Goal: Communication & Community: Answer question/provide support

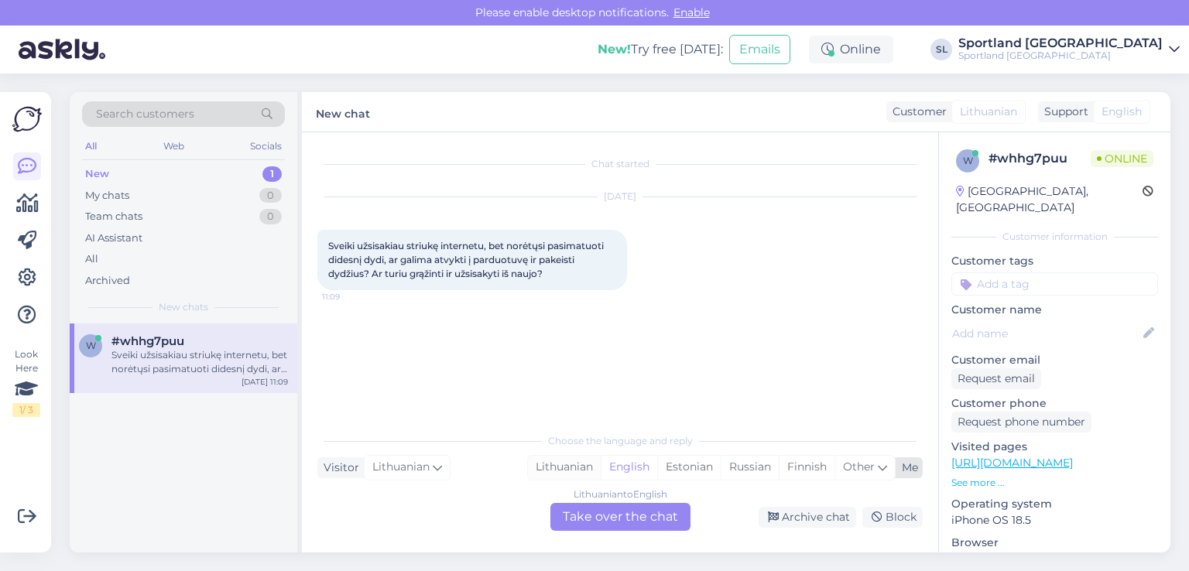
click at [580, 464] on div "Lithuanian" at bounding box center [564, 467] width 73 height 23
click at [604, 517] on div "Lithuanian to Lithuanian Take over the chat" at bounding box center [620, 517] width 140 height 28
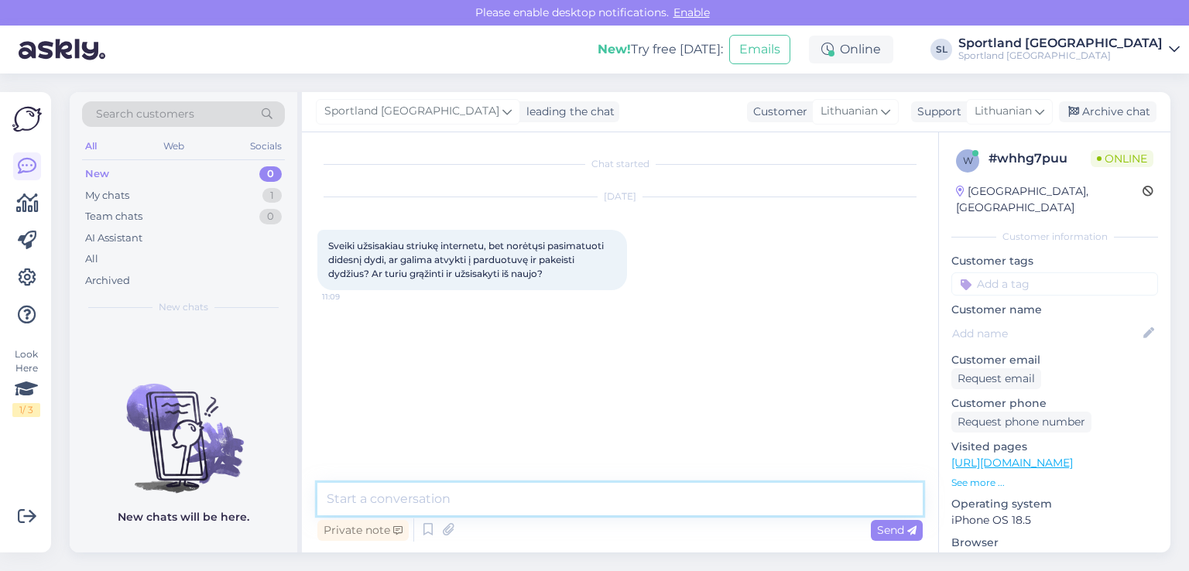
click at [562, 493] on textarea at bounding box center [619, 499] width 605 height 32
type textarea "Sveiki"
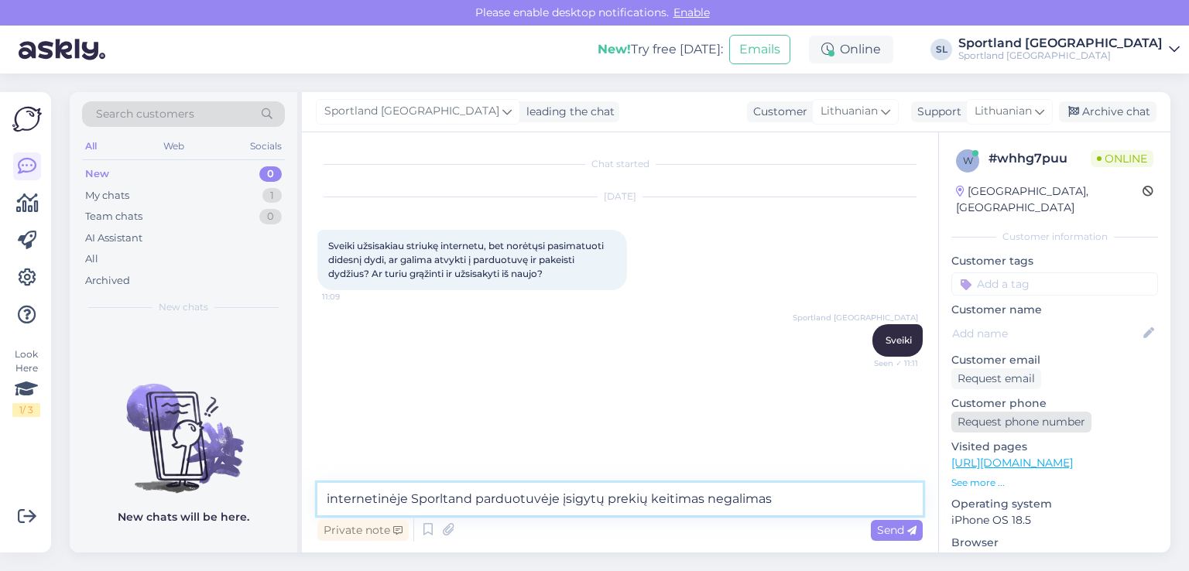
type textarea "internetinėje Sporltand parduotuvėje įsigytų prekių keitimas negalimas"
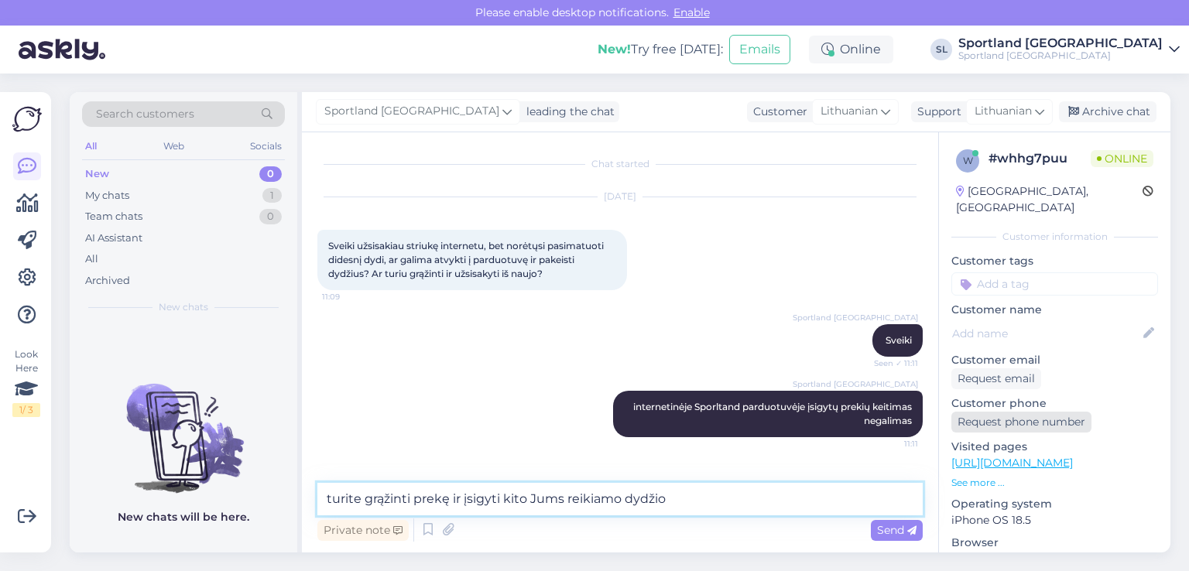
type textarea "turite grąžinti prekę ir įsigyti kito Jums reikiamo dydžio"
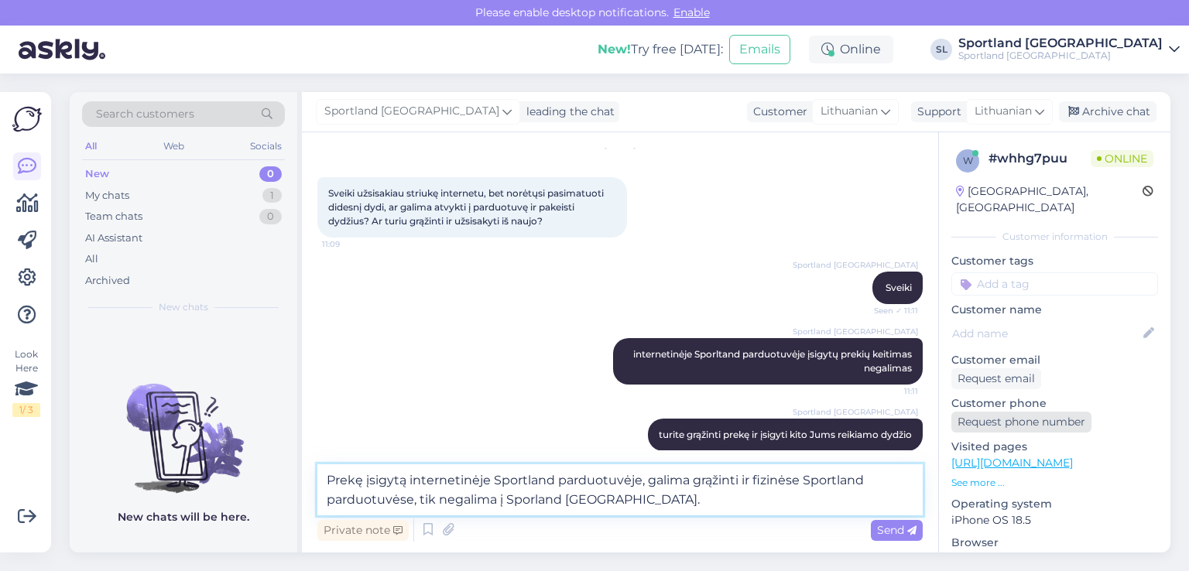
type textarea "Prekę įsigytą internetinėje Sportland parduotuvėje, galima grąžinti ir fizinėse…"
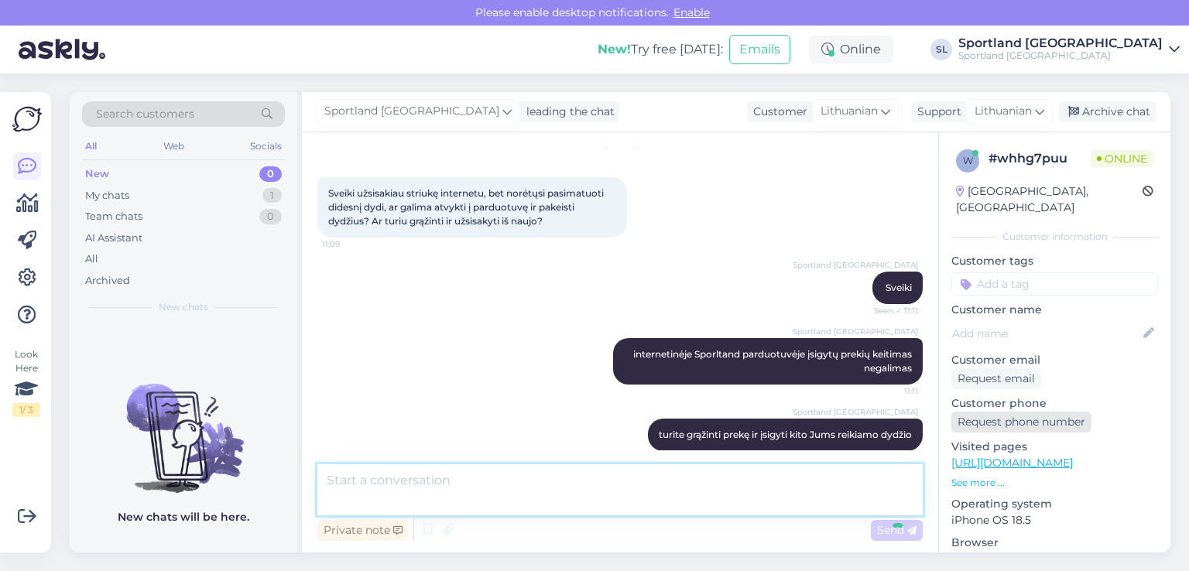
scroll to position [146, 0]
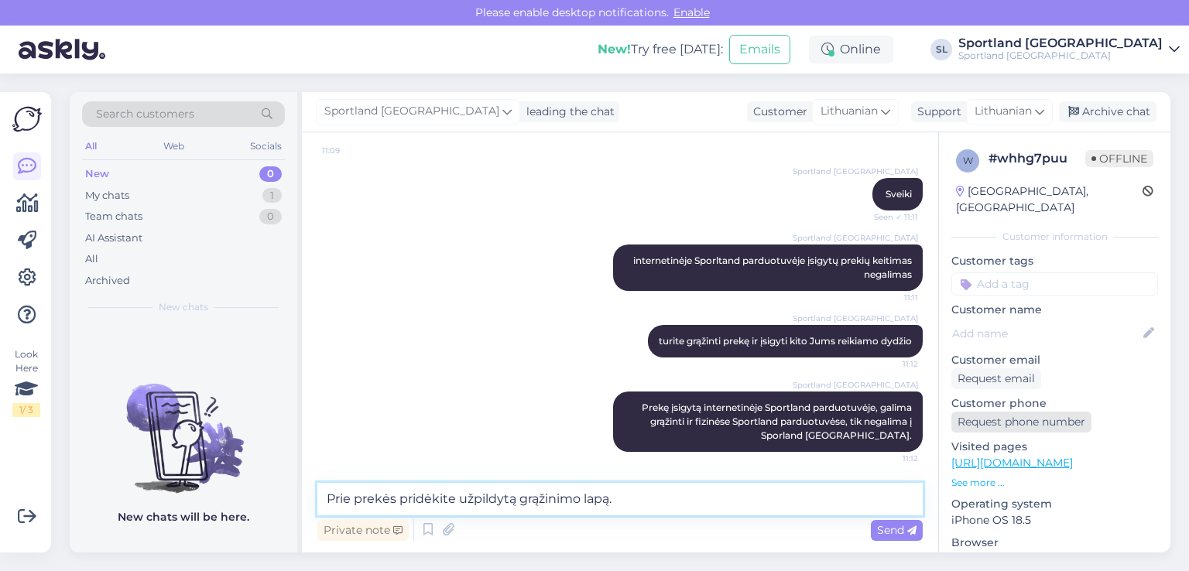
type textarea "Prie prekės pridėkite užpildytą grąžinimo lapą."
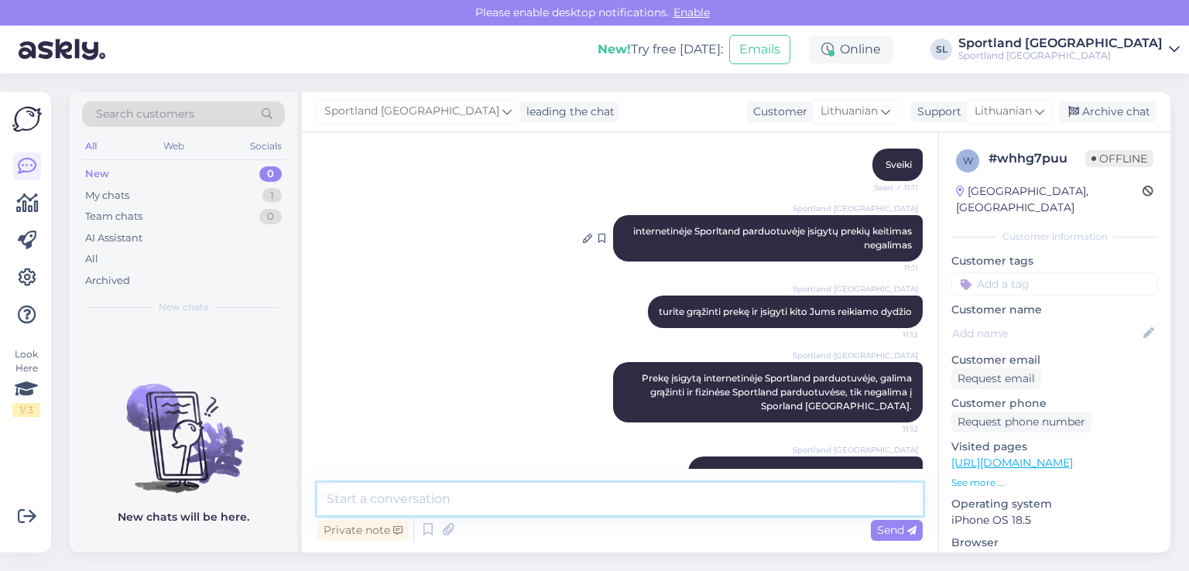
scroll to position [213, 0]
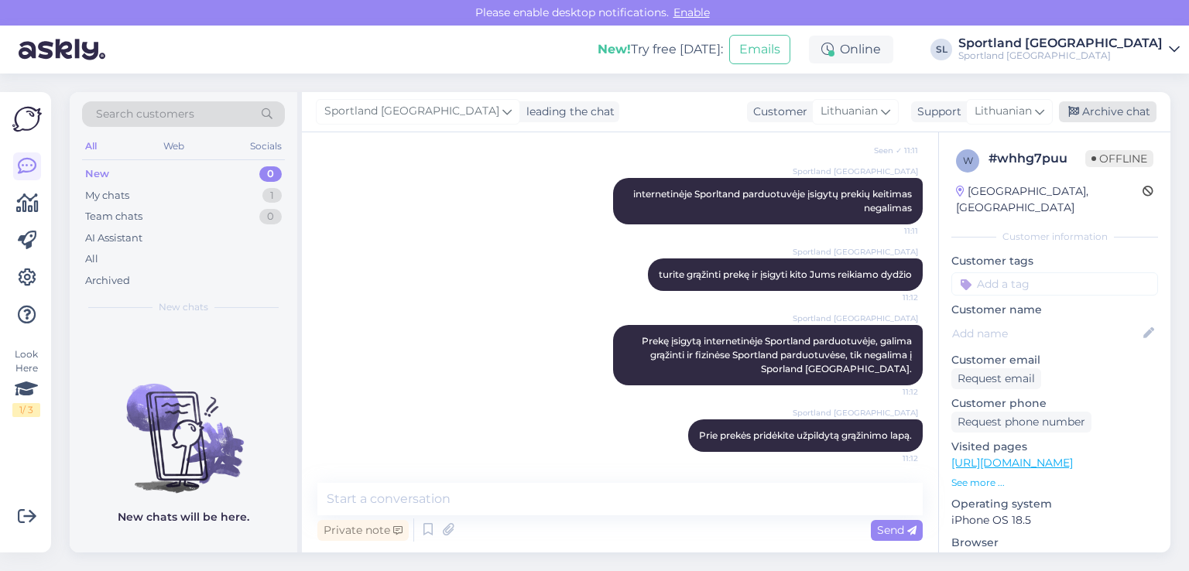
click at [1138, 109] on div "Archive chat" at bounding box center [1107, 111] width 97 height 21
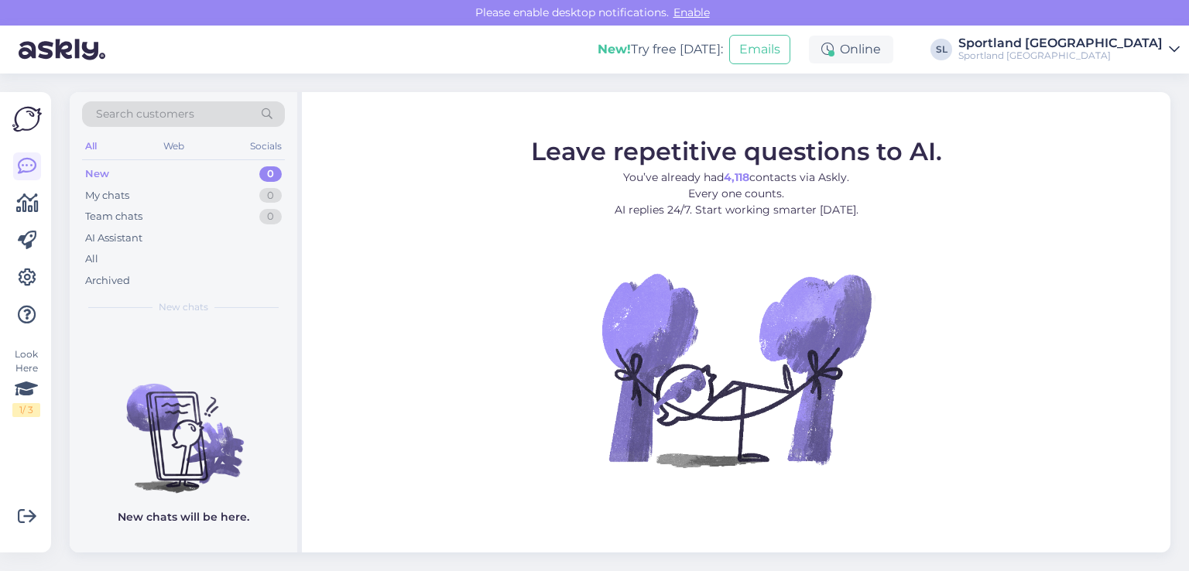
click at [121, 255] on div "All" at bounding box center [183, 259] width 203 height 22
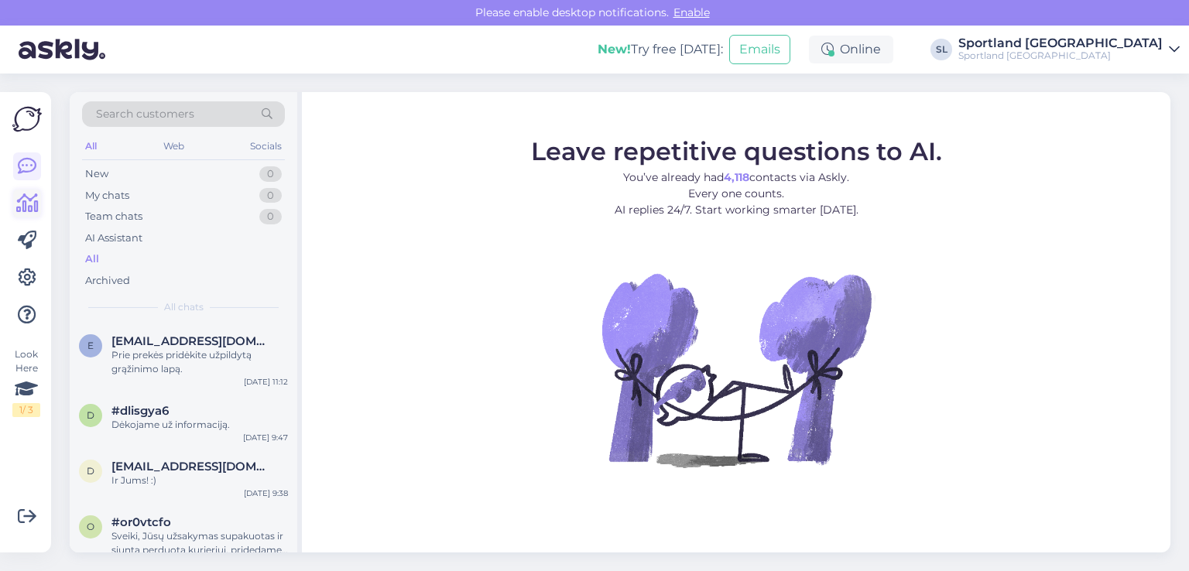
click at [34, 200] on icon at bounding box center [27, 203] width 22 height 19
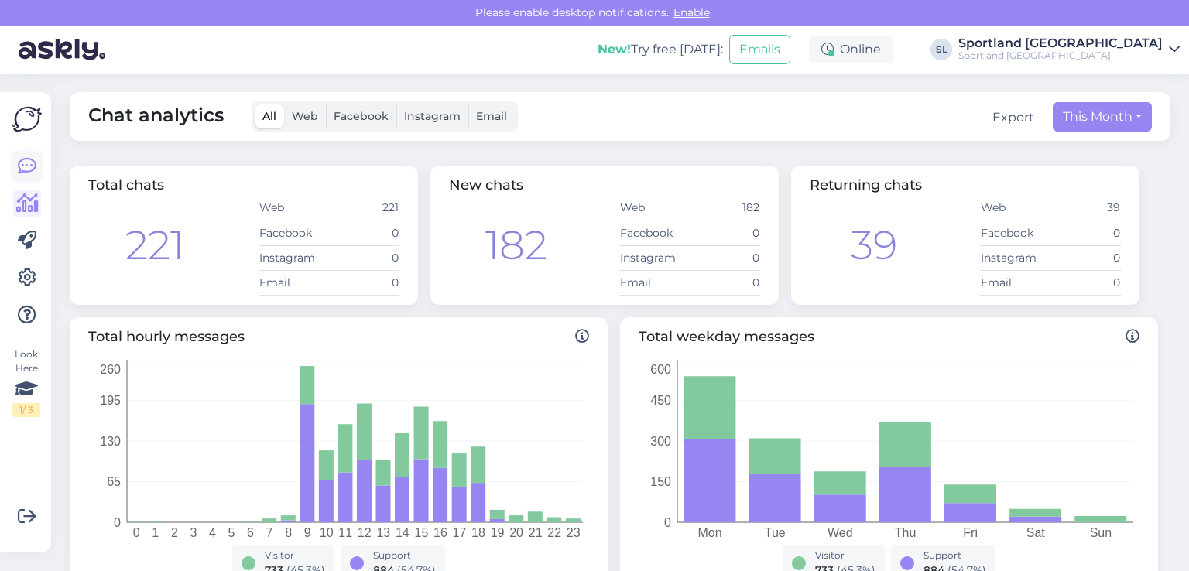
click at [31, 166] on icon at bounding box center [27, 166] width 19 height 19
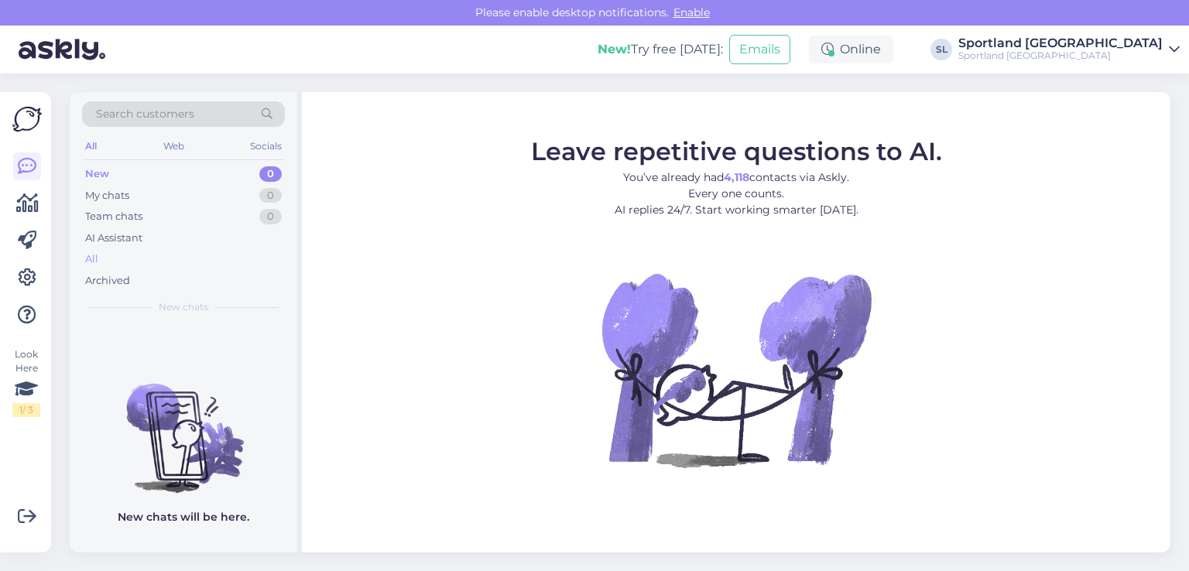
click at [158, 260] on div "All" at bounding box center [183, 259] width 203 height 22
click at [109, 254] on div "All" at bounding box center [183, 259] width 203 height 22
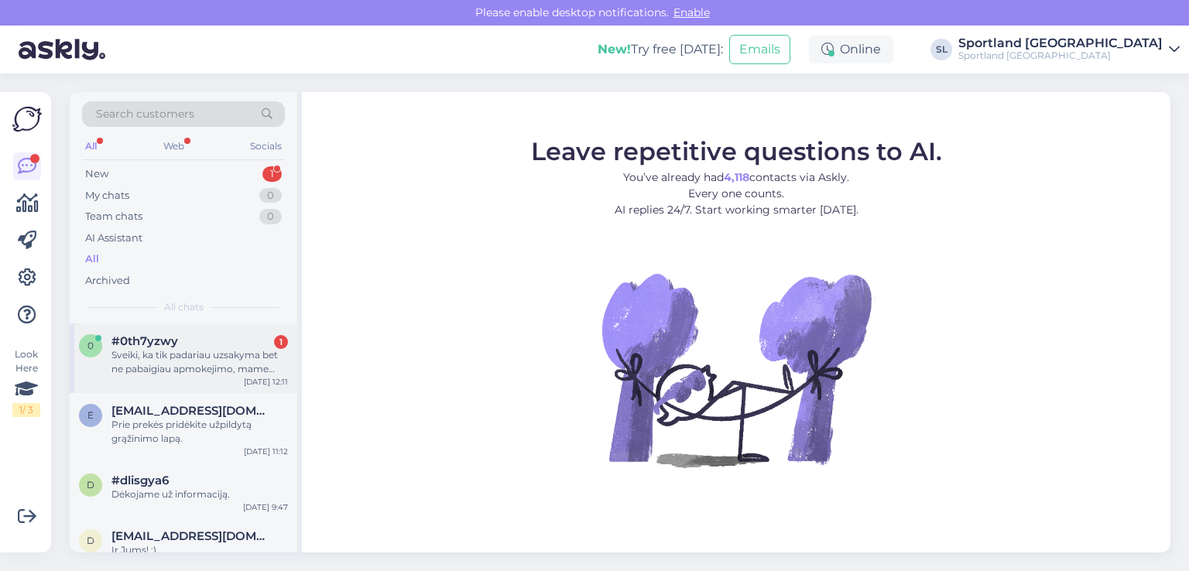
click at [167, 330] on div "0 #0th7yzwy 1 Sveiki, ka tik padariau uzsakyma bet ne pabaigiau apmokejimo, mam…" at bounding box center [183, 358] width 227 height 70
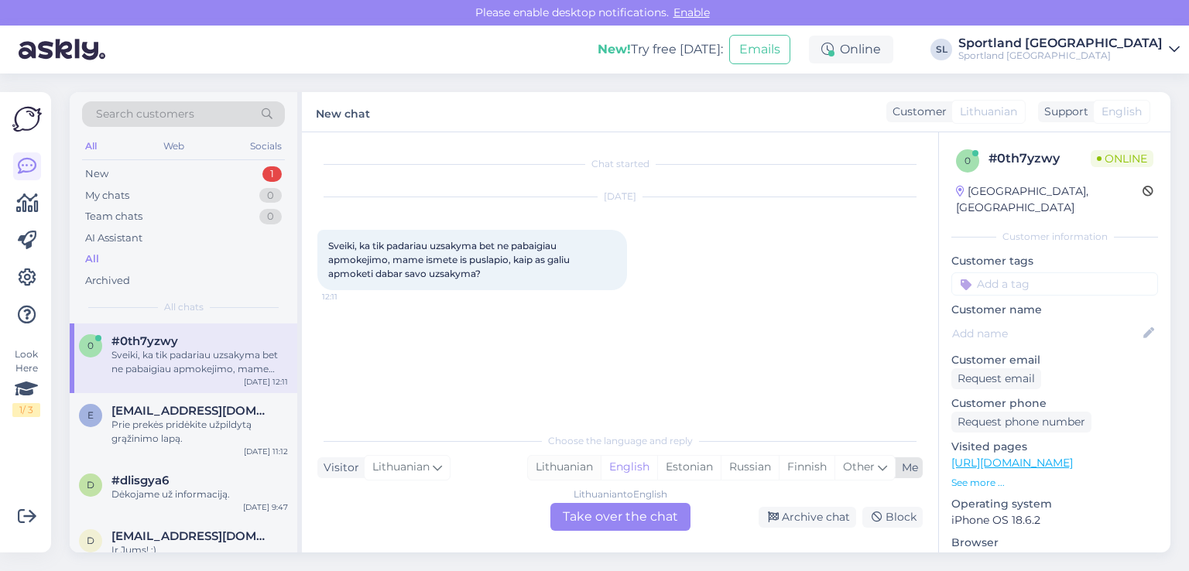
click at [582, 465] on div "Lithuanian" at bounding box center [564, 467] width 73 height 23
click at [603, 528] on div "Lithuanian to Lithuanian Take over the chat" at bounding box center [620, 517] width 140 height 28
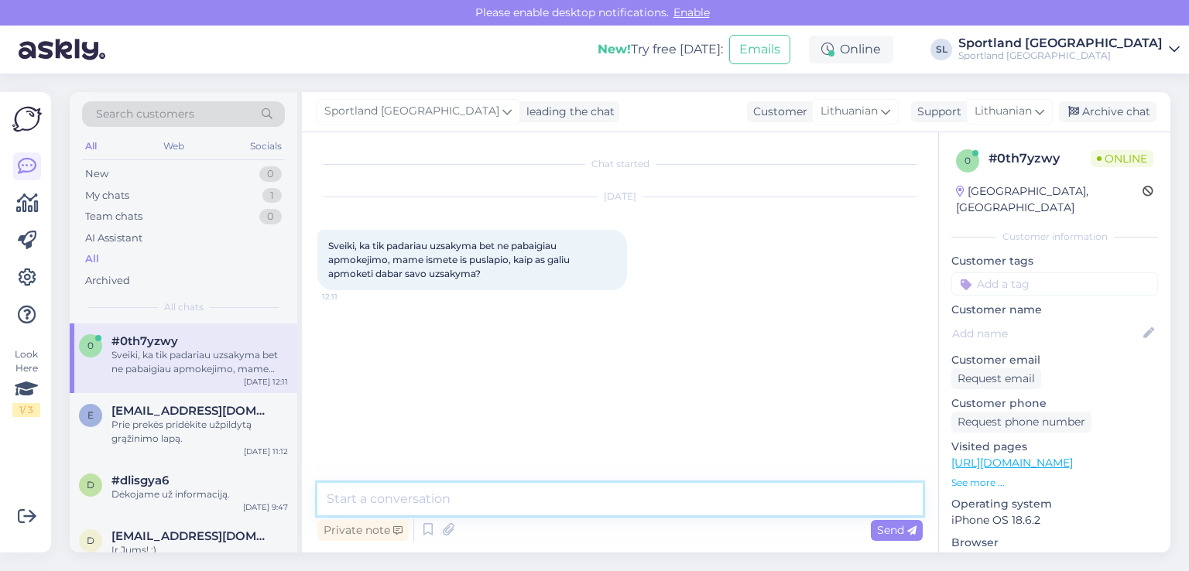
click at [575, 509] on textarea at bounding box center [619, 499] width 605 height 32
type textarea "Sveiki"
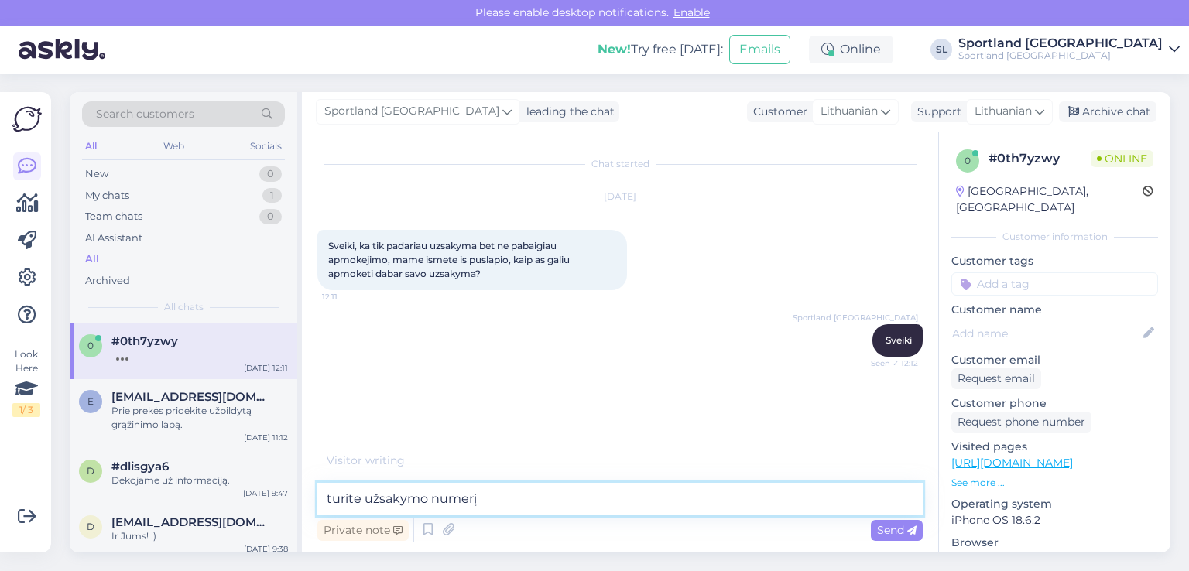
type textarea "turite užsakymo numerį?"
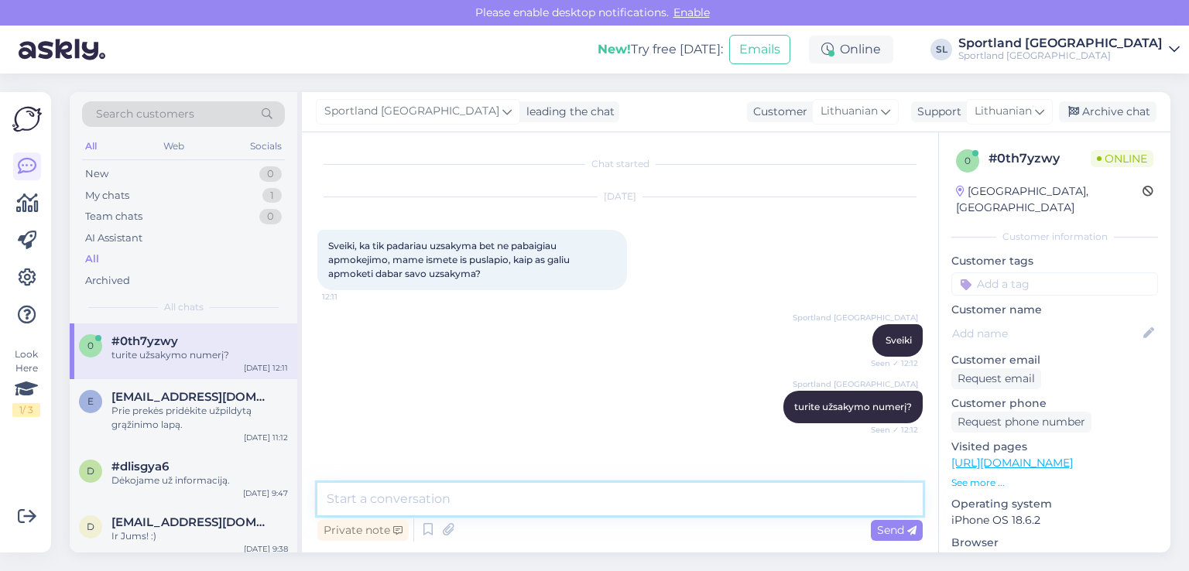
scroll to position [38, 0]
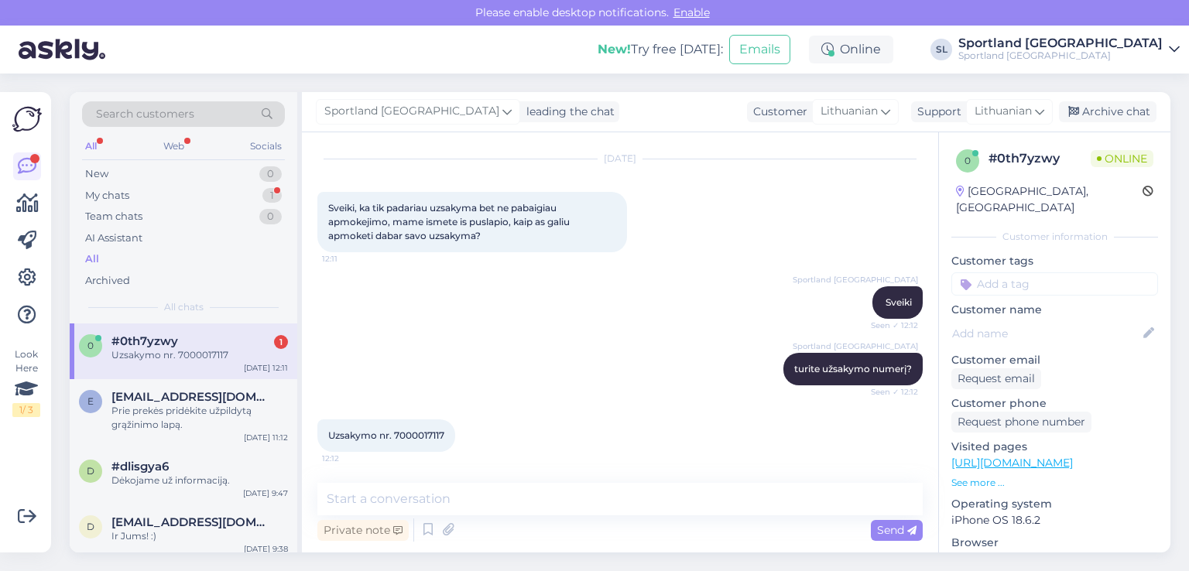
click at [430, 434] on span "Uzsakymo nr. 7000017117" at bounding box center [386, 435] width 116 height 12
click at [417, 429] on span "Uzsakymo nr. 7000017117" at bounding box center [386, 435] width 116 height 12
copy div "7000017117 12:12"
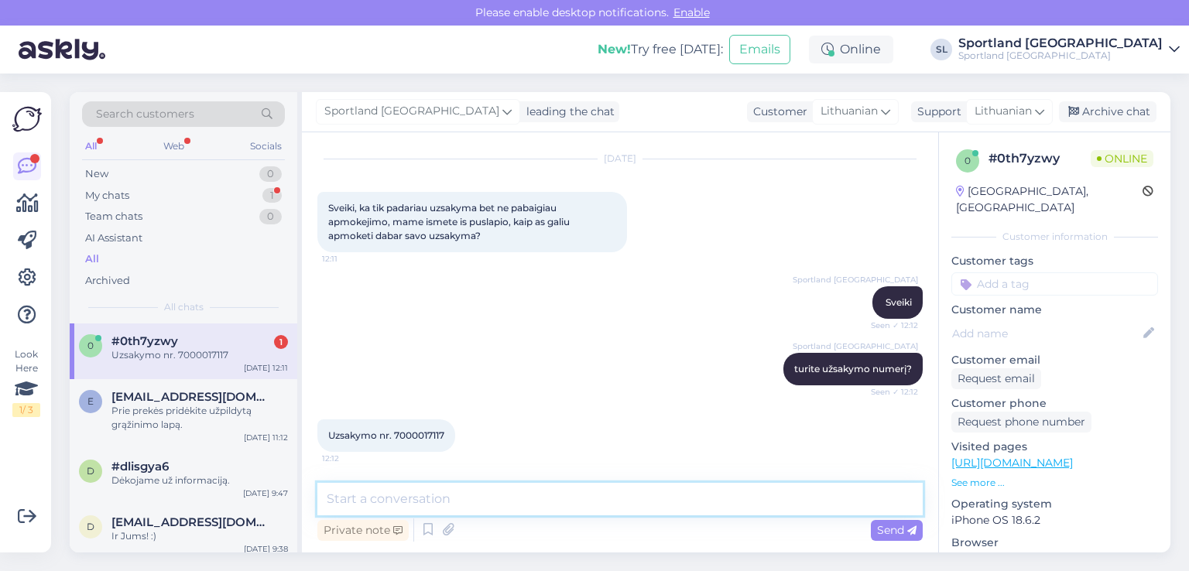
click at [477, 494] on textarea at bounding box center [619, 499] width 605 height 32
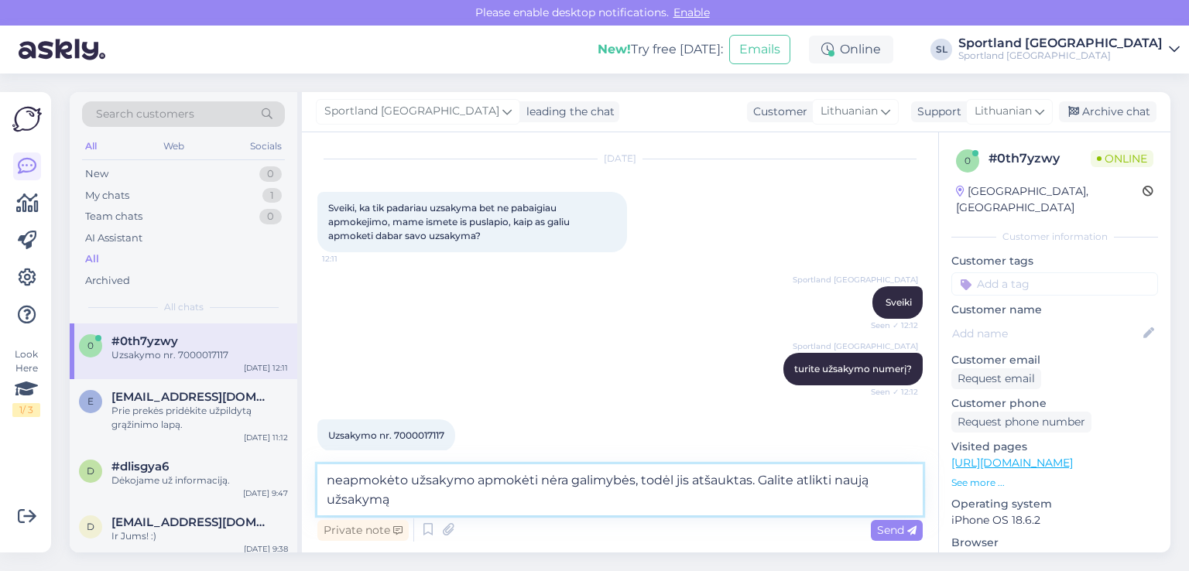
type textarea "neapmokėto užsakymo apmokėti nėra galimybės, todėl jis atšauktas. Galite atlikt…"
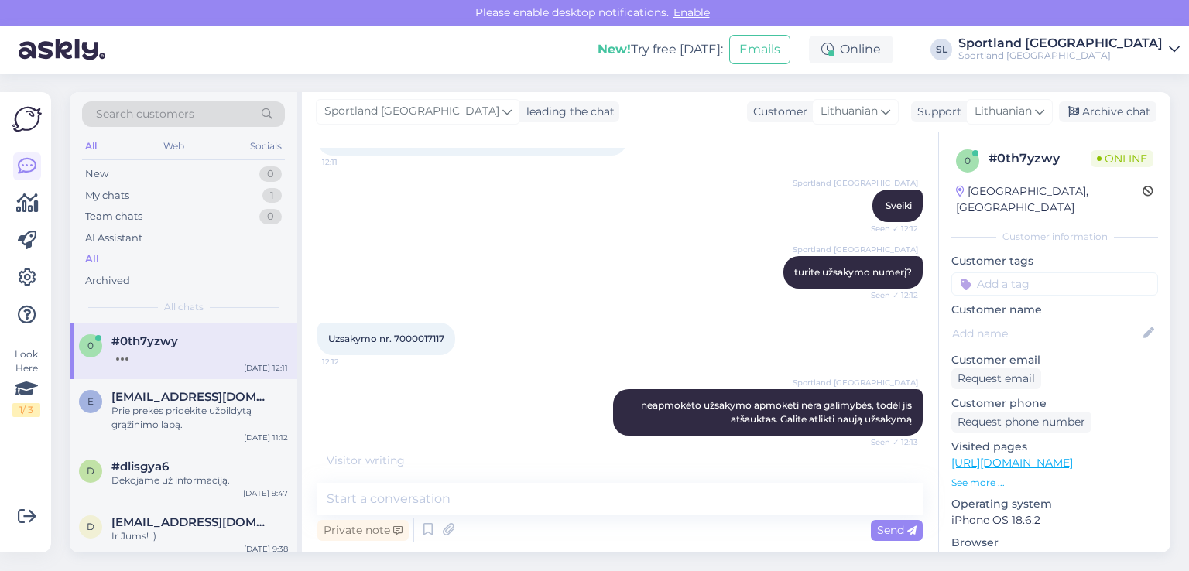
scroll to position [186, 0]
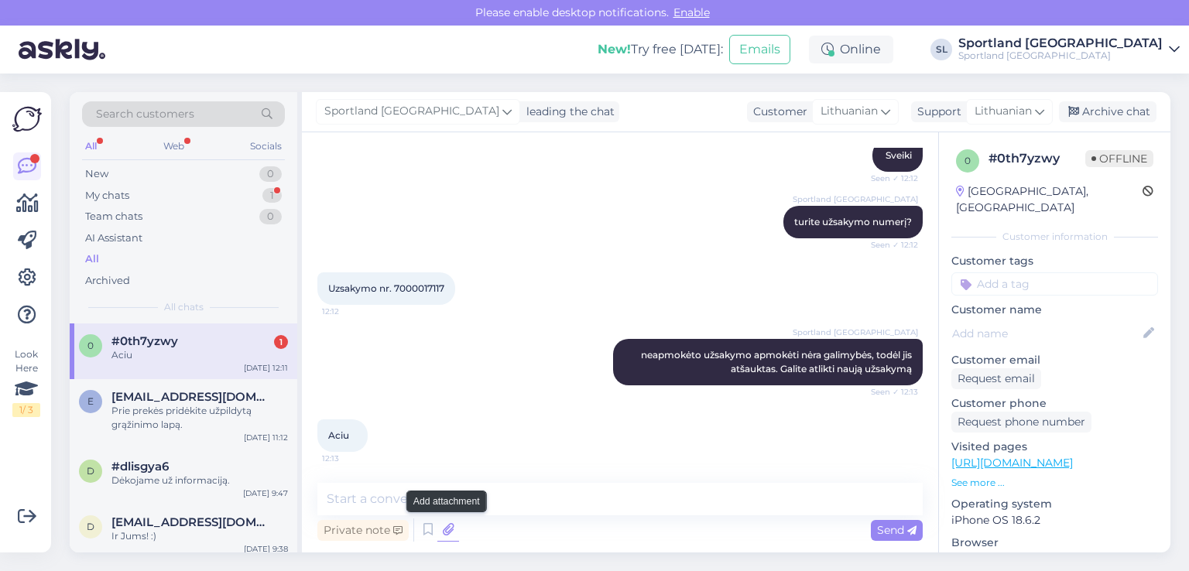
click at [446, 536] on icon at bounding box center [448, 529] width 22 height 23
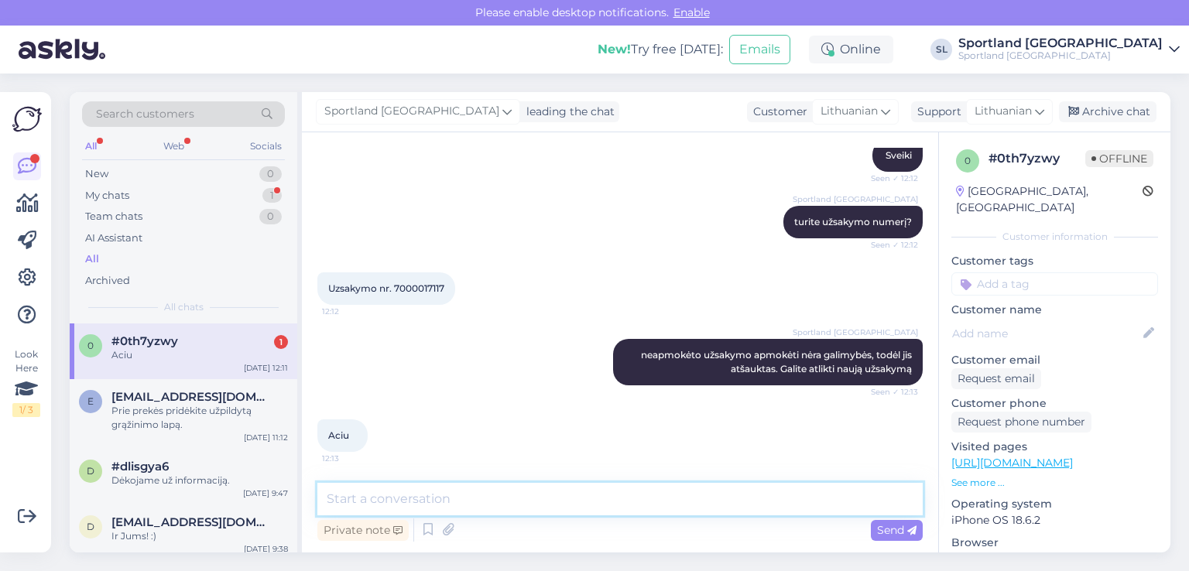
click at [528, 490] on textarea at bounding box center [619, 499] width 605 height 32
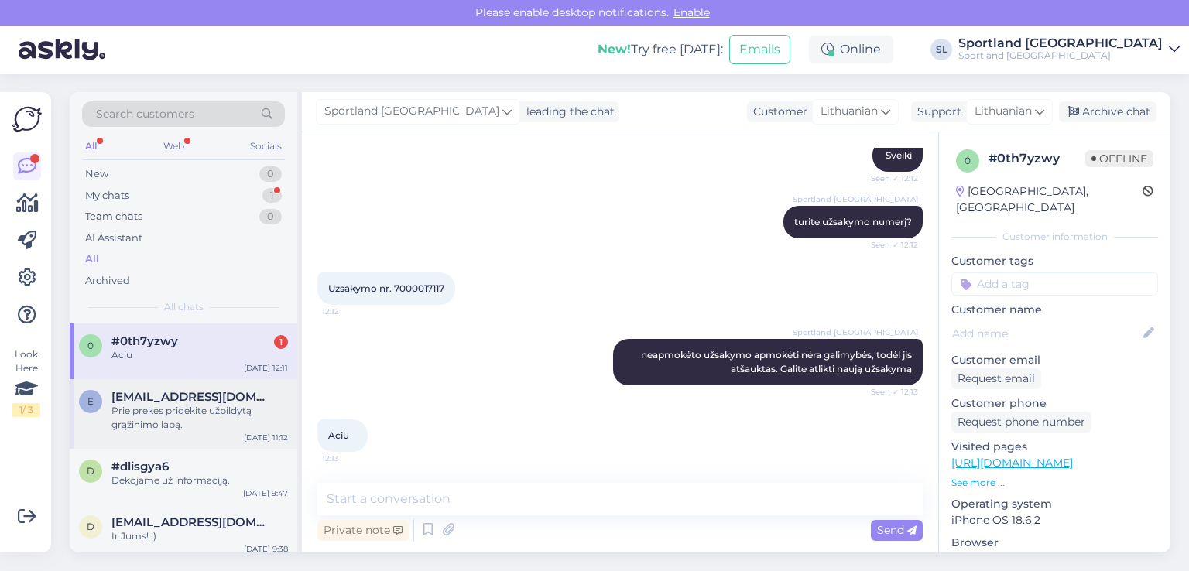
click at [147, 433] on div "e [EMAIL_ADDRESS][DOMAIN_NAME] Prie prekės pridėkite užpildytą grąžinimo lapą. …" at bounding box center [183, 414] width 227 height 70
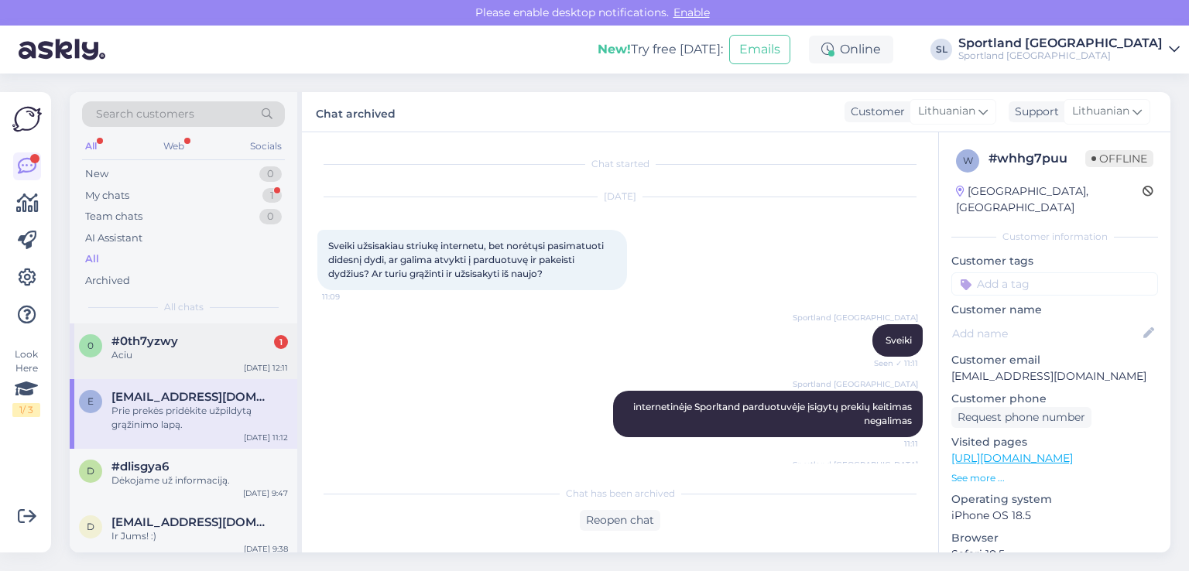
scroll to position [218, 0]
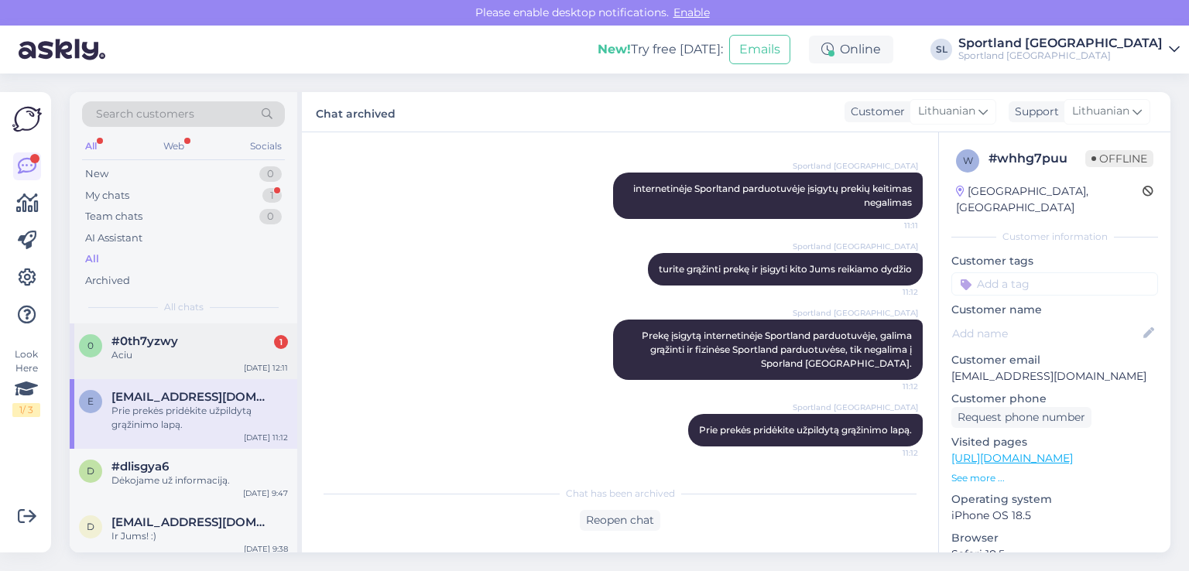
click at [139, 356] on div "Aciu" at bounding box center [199, 355] width 176 height 14
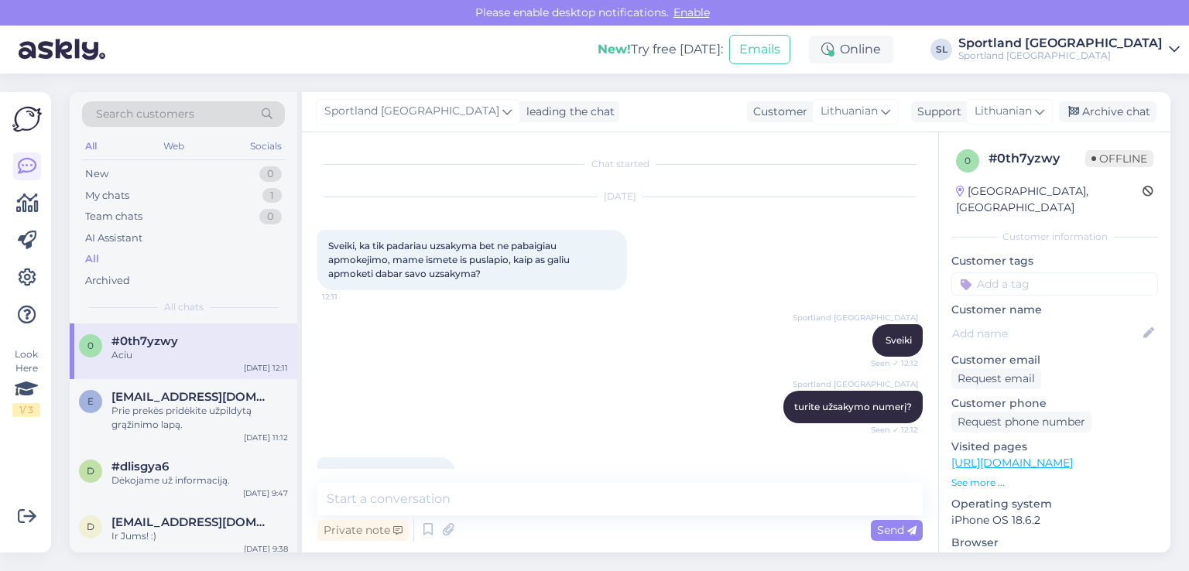
scroll to position [32, 0]
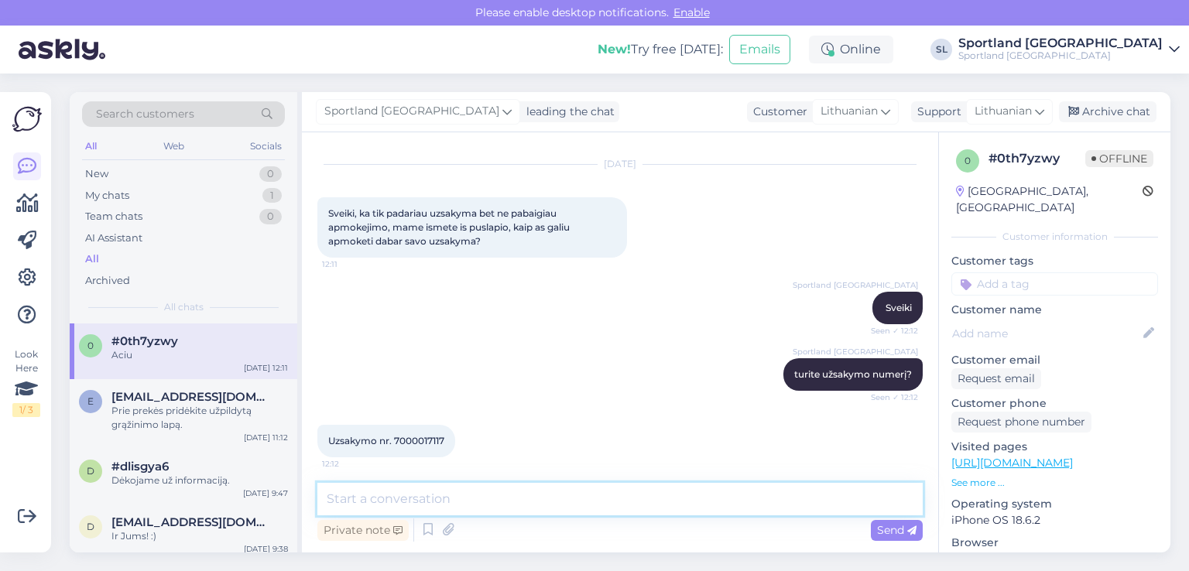
click at [594, 504] on textarea at bounding box center [619, 499] width 605 height 32
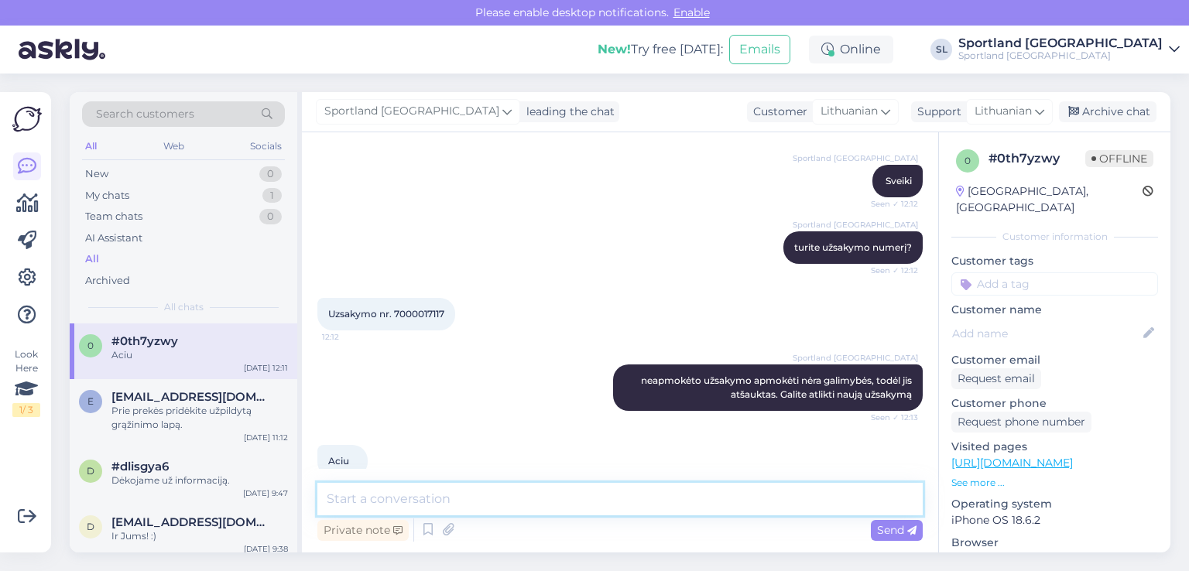
scroll to position [185, 0]
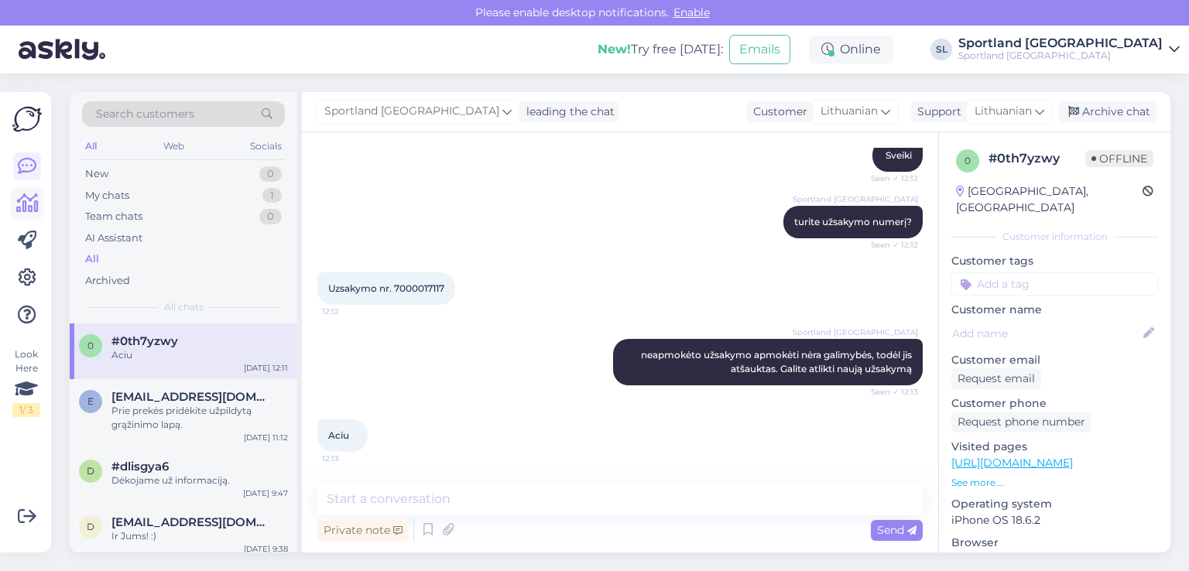
click at [22, 196] on icon at bounding box center [27, 203] width 22 height 19
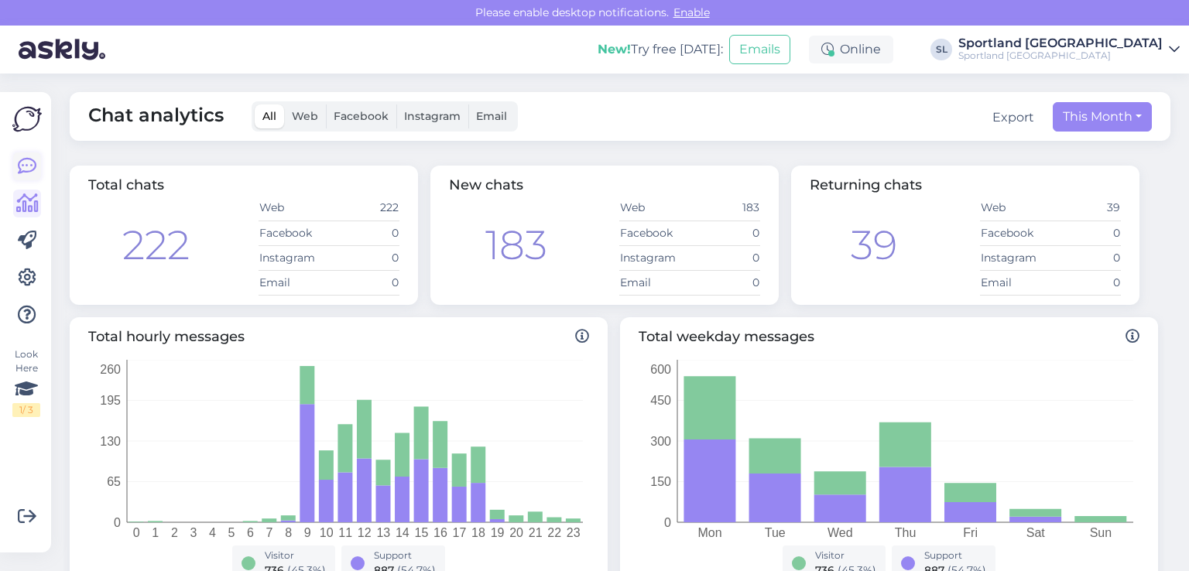
click at [34, 157] on icon at bounding box center [27, 166] width 19 height 19
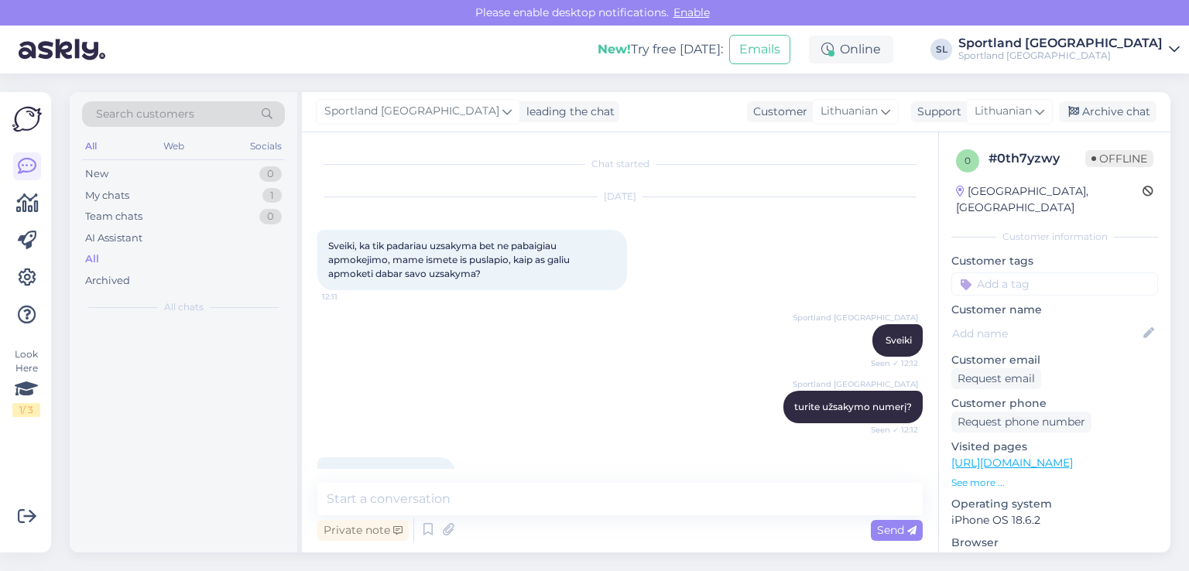
scroll to position [32, 0]
